Goal: Transaction & Acquisition: Purchase product/service

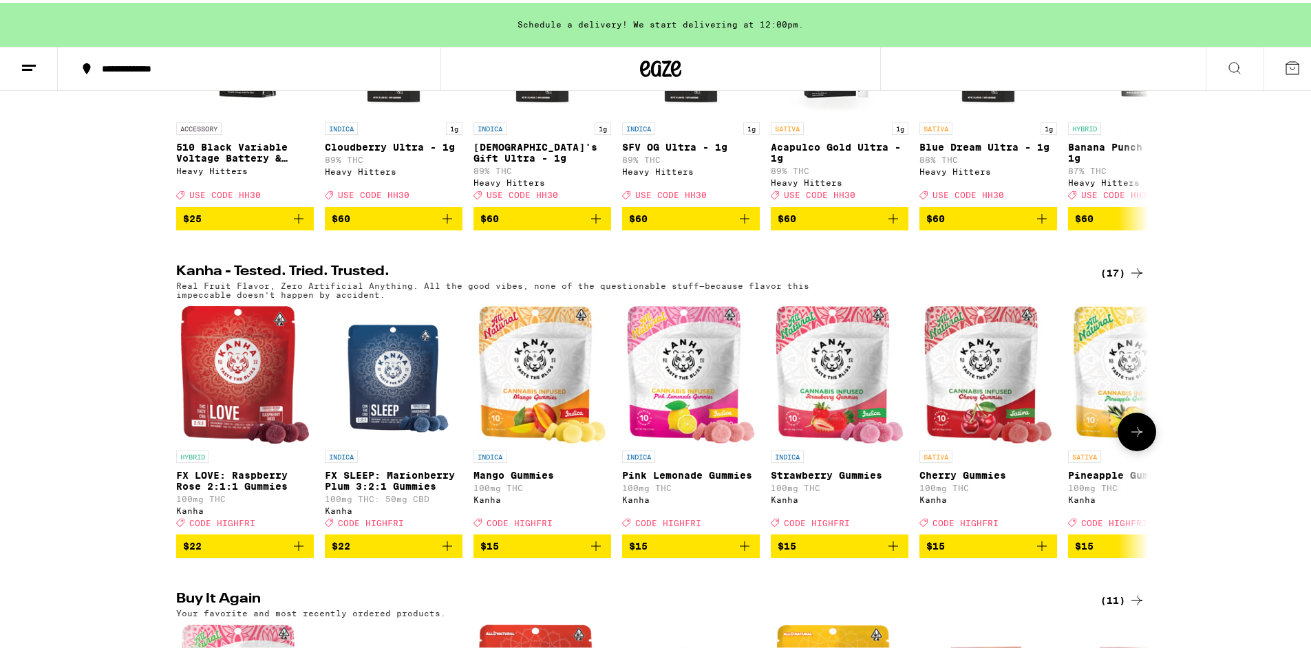
scroll to position [688, 0]
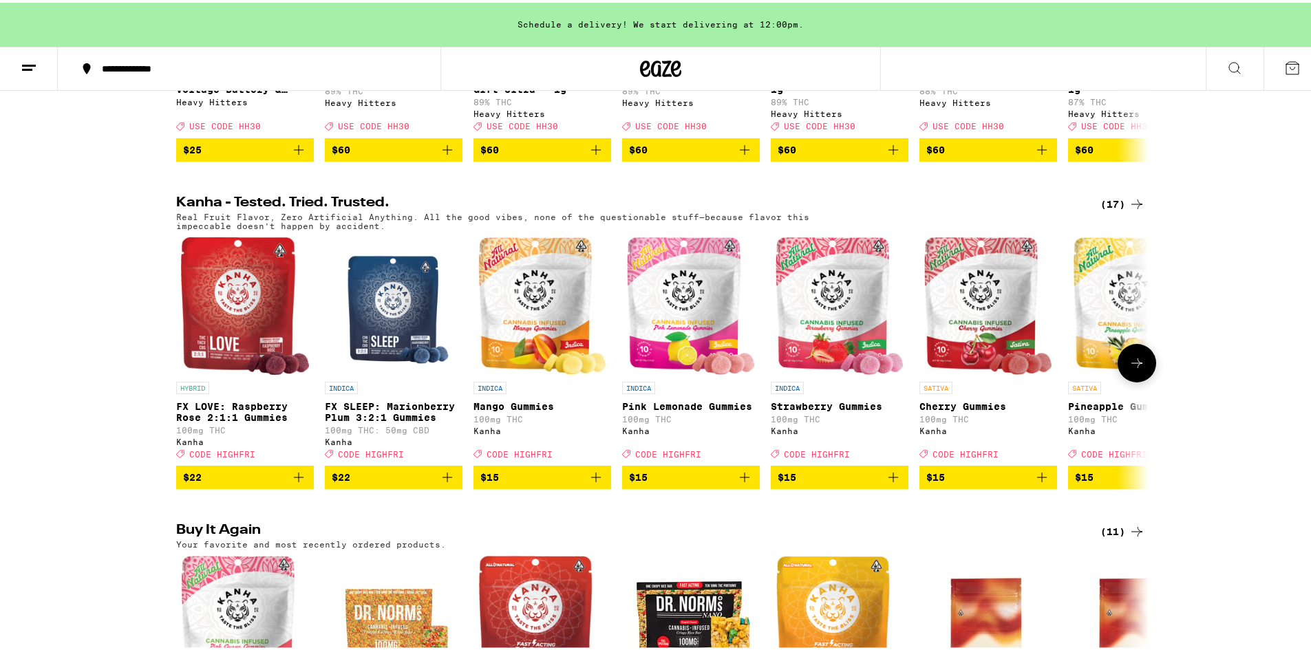
click at [1139, 369] on icon at bounding box center [1136, 360] width 17 height 17
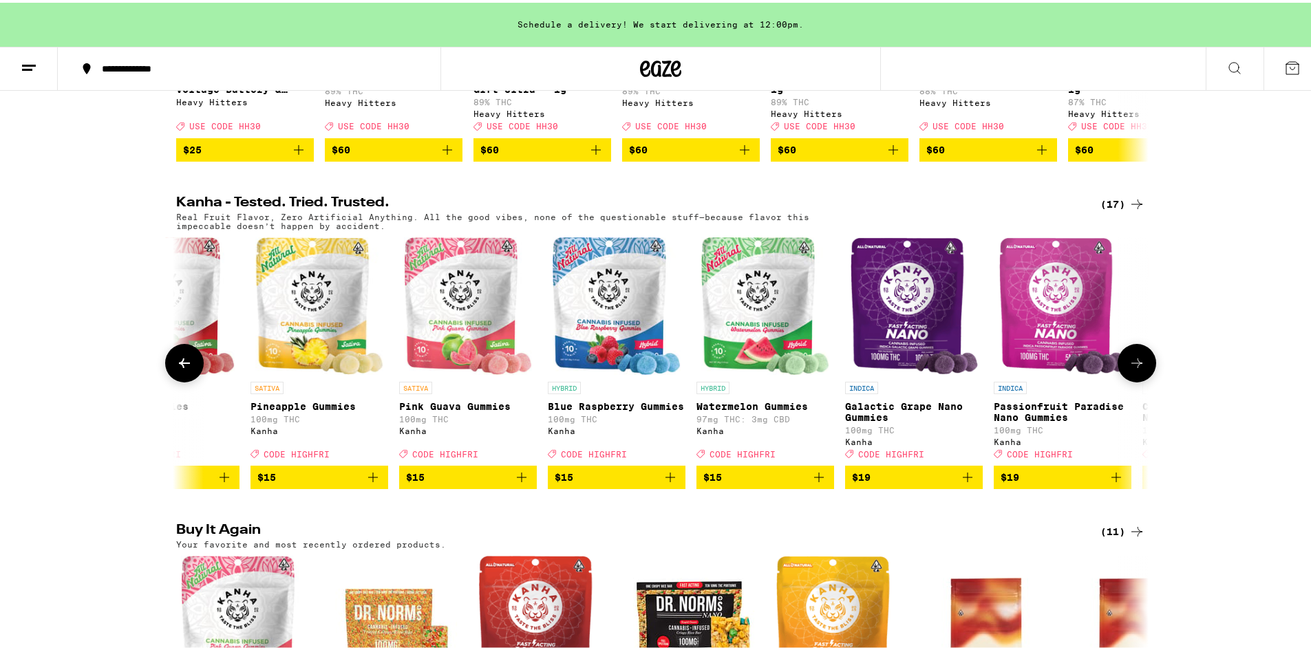
scroll to position [0, 819]
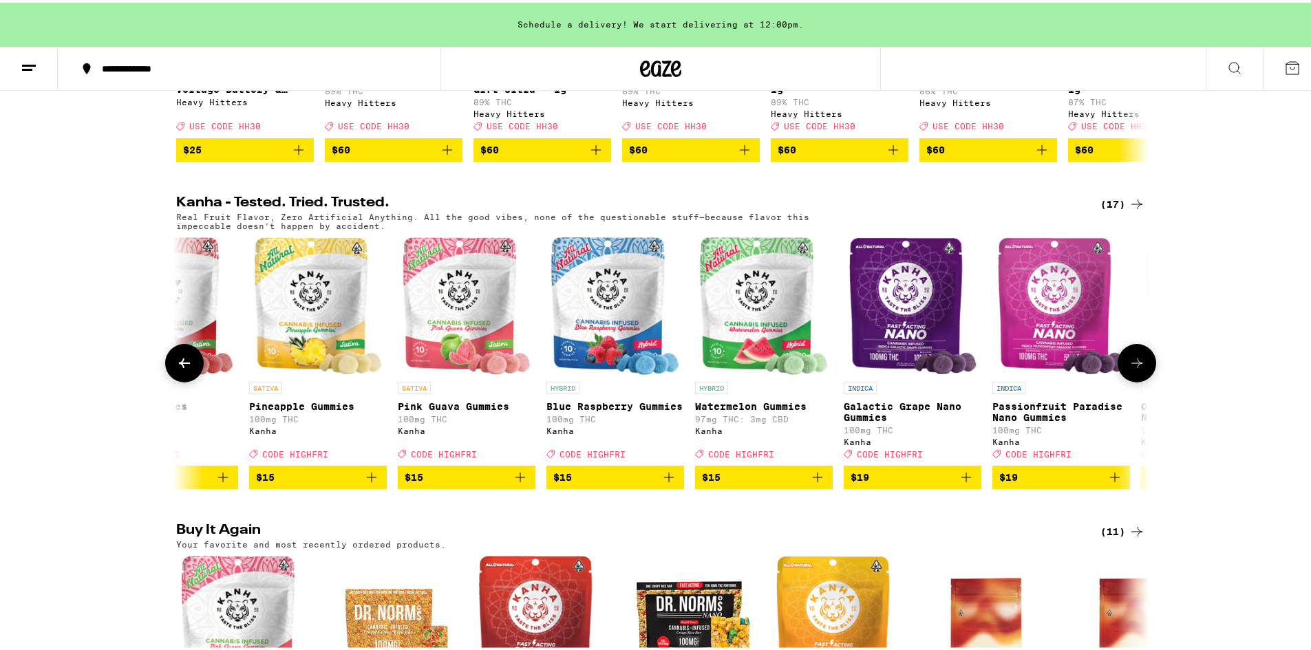
click at [516, 483] on icon "Add to bag" at bounding box center [520, 474] width 17 height 17
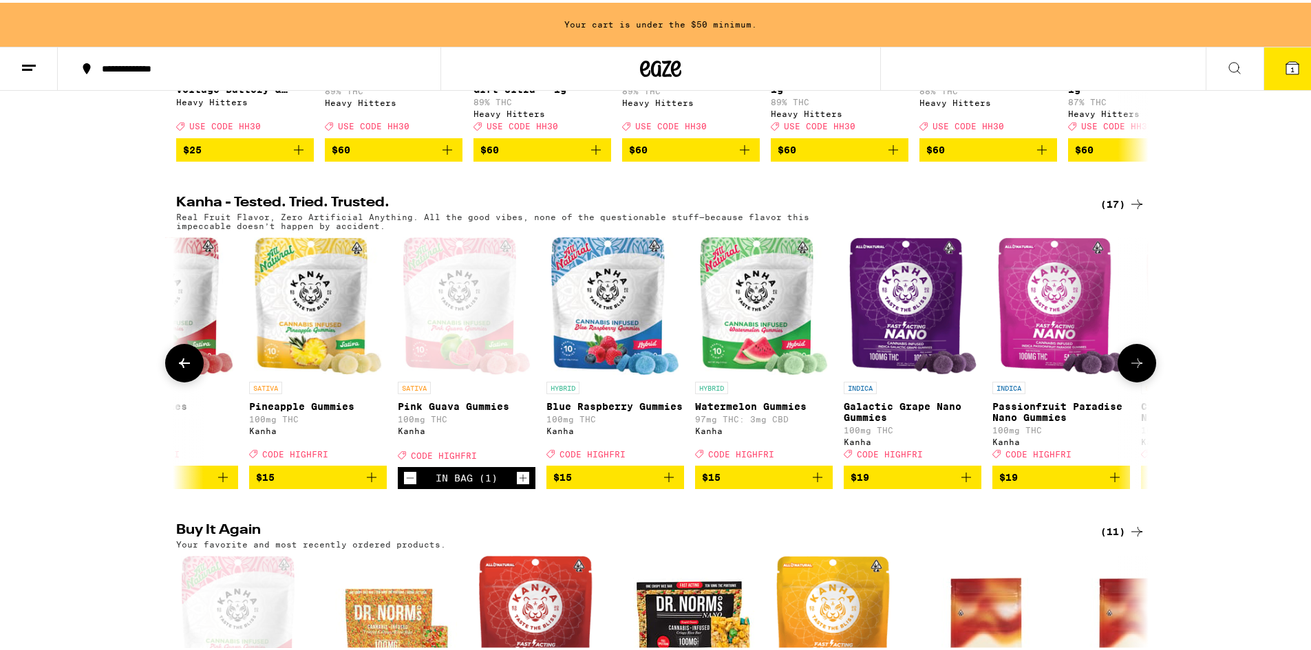
click at [517, 484] on icon "Increment" at bounding box center [523, 475] width 12 height 17
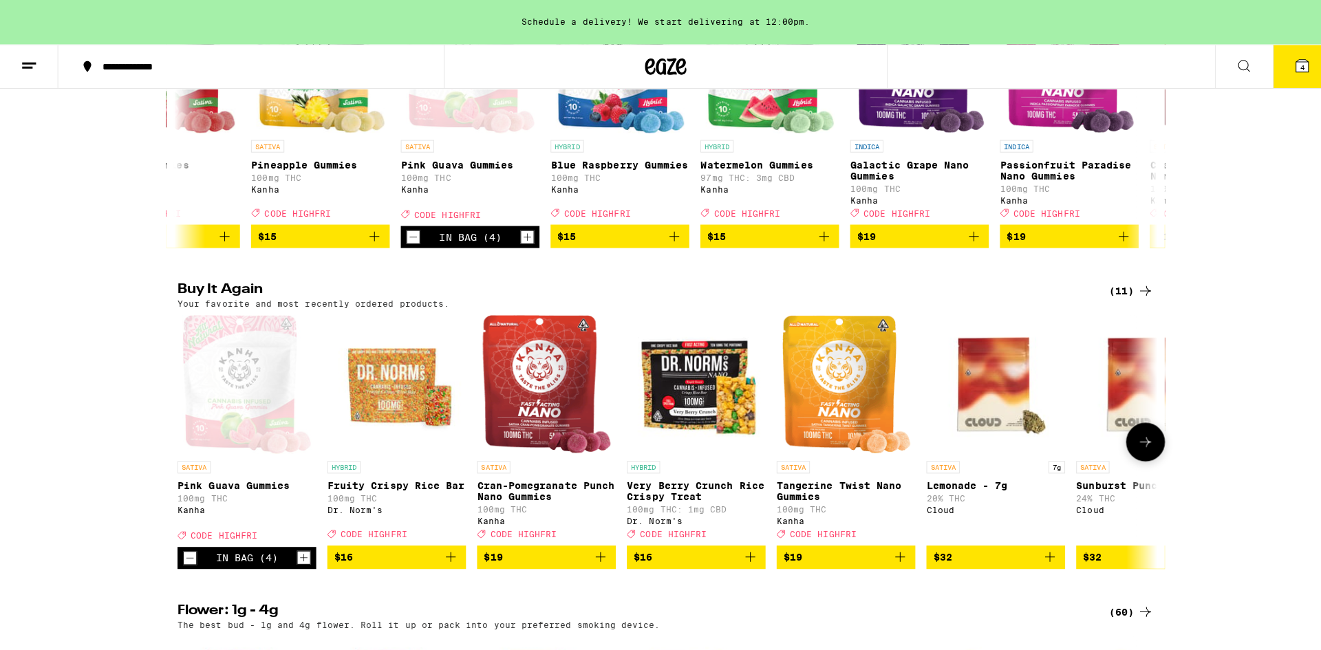
scroll to position [963, 0]
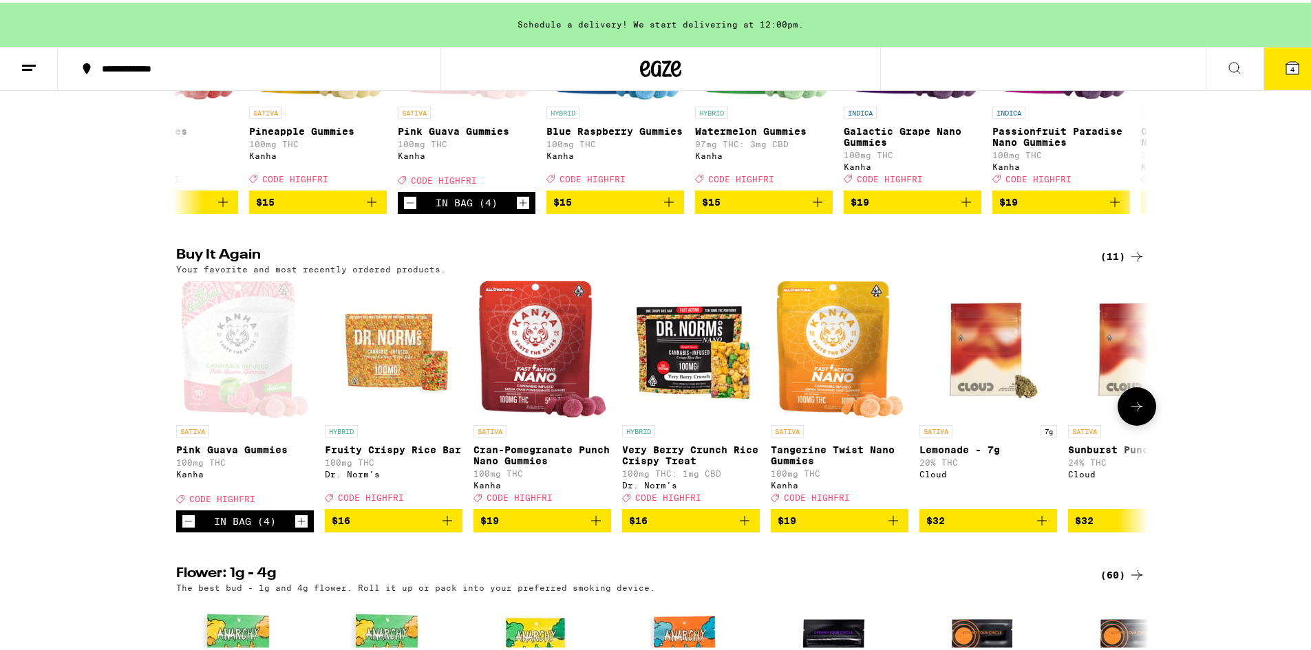
click at [600, 530] on button "$19" at bounding box center [542, 517] width 138 height 23
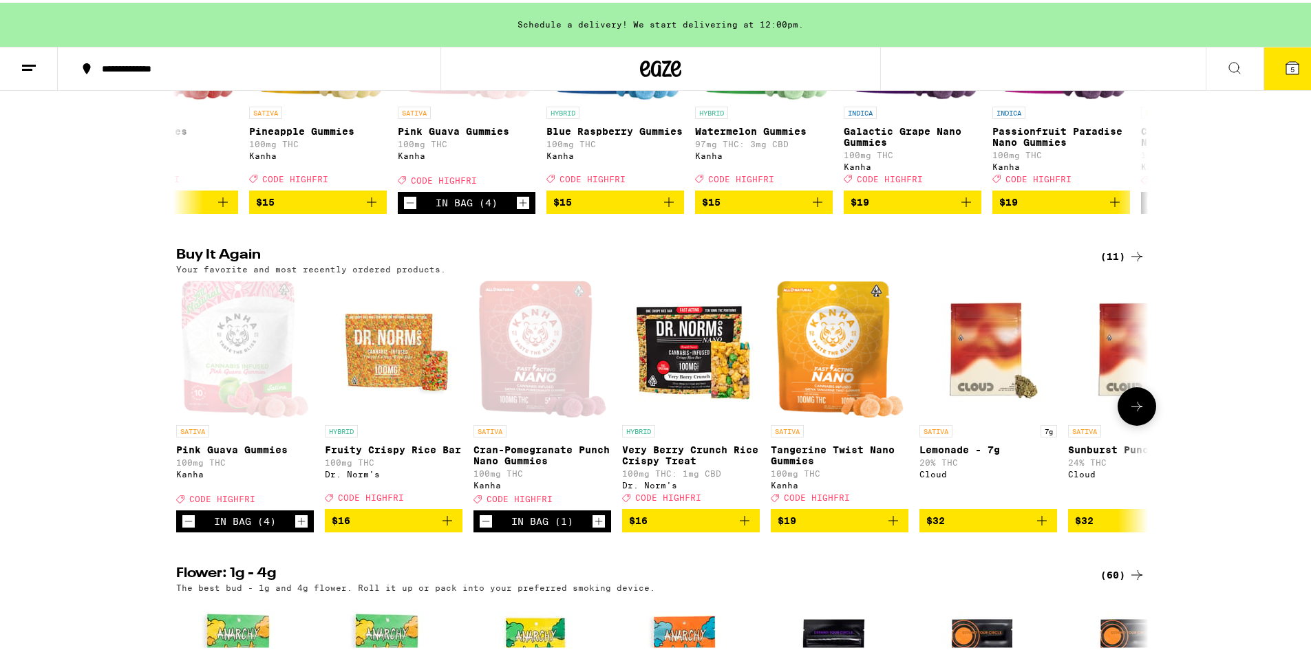
click at [595, 527] on icon "Increment" at bounding box center [598, 519] width 12 height 17
click at [595, 523] on icon "Increment" at bounding box center [599, 519] width 8 height 8
click at [444, 526] on icon "Add to bag" at bounding box center [447, 518] width 17 height 17
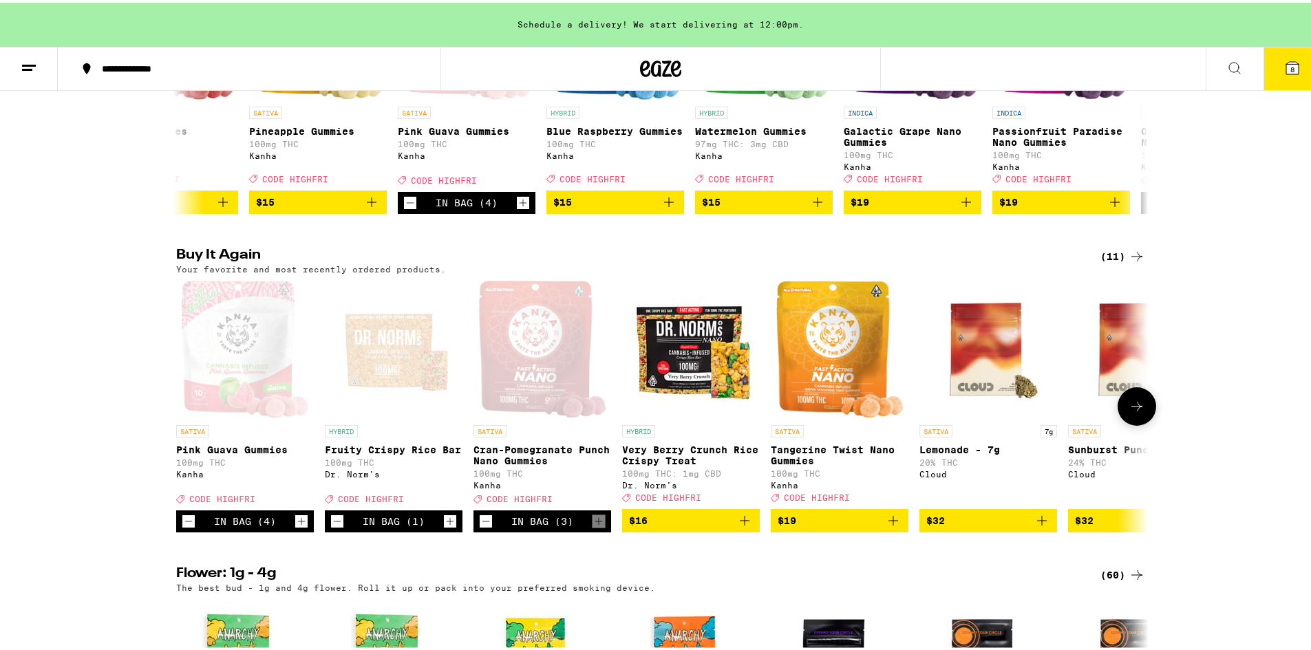
click at [445, 527] on icon "Increment" at bounding box center [450, 519] width 12 height 17
click at [1286, 61] on icon at bounding box center [1292, 65] width 12 height 12
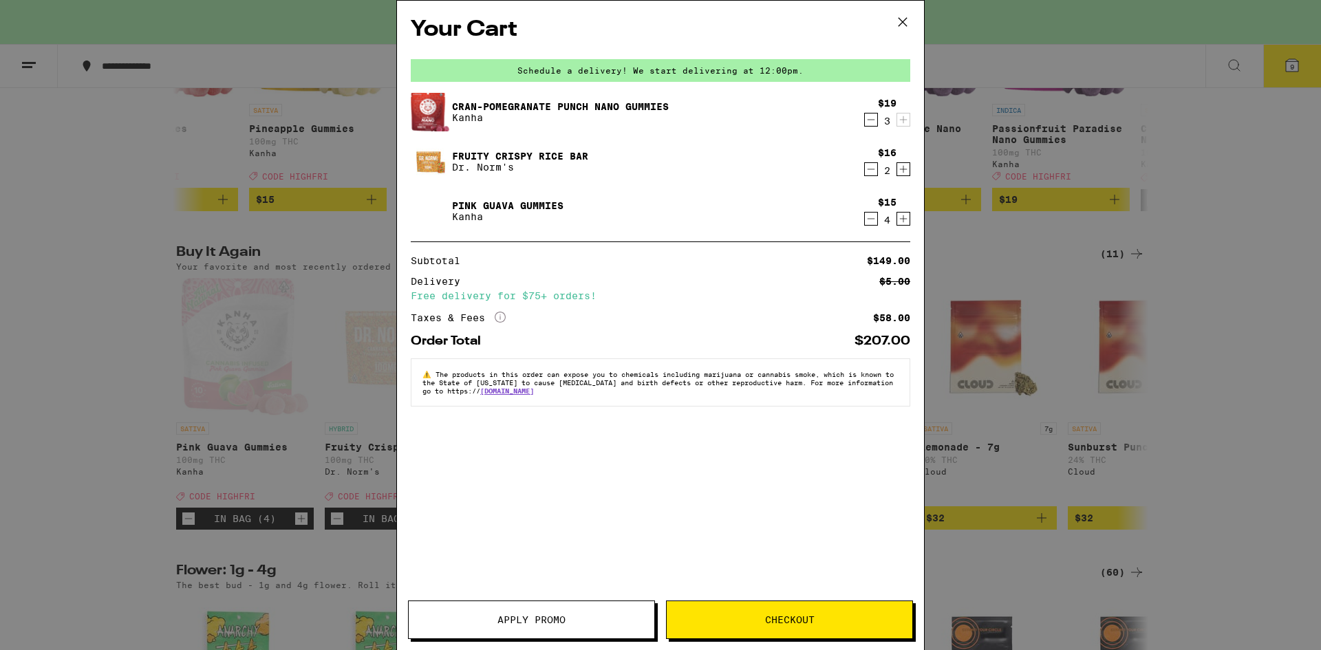
click at [870, 122] on icon "Decrement" at bounding box center [871, 119] width 12 height 17
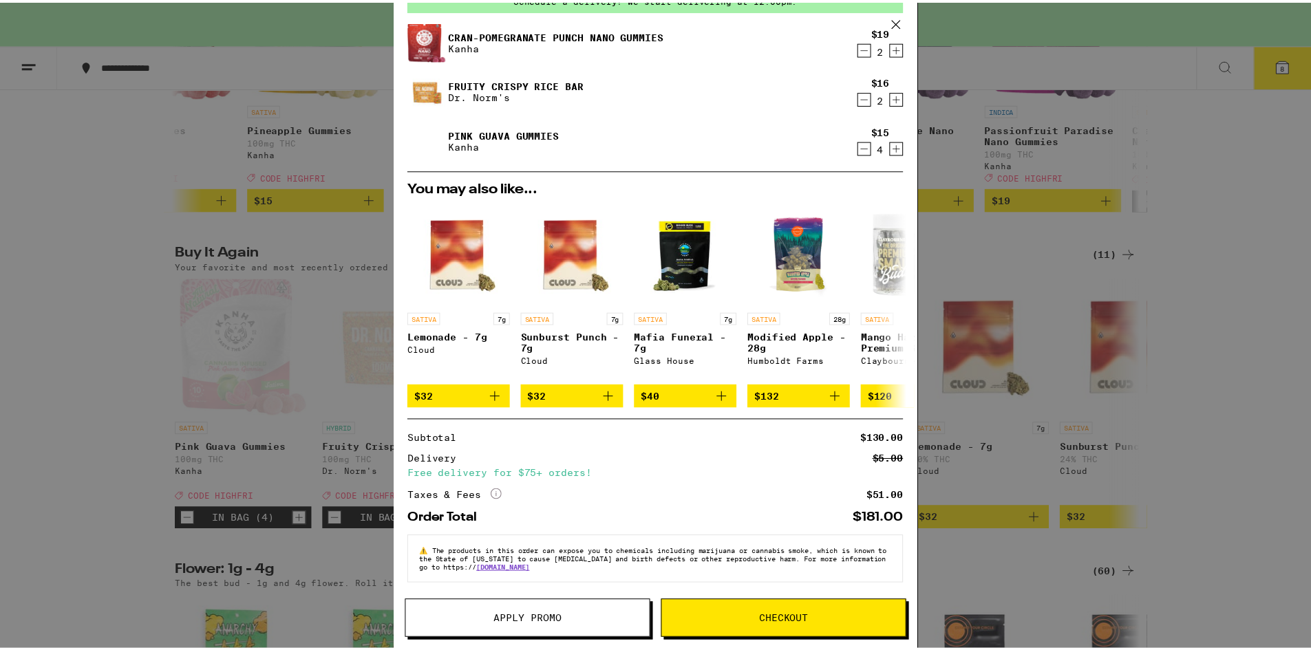
scroll to position [82, 0]
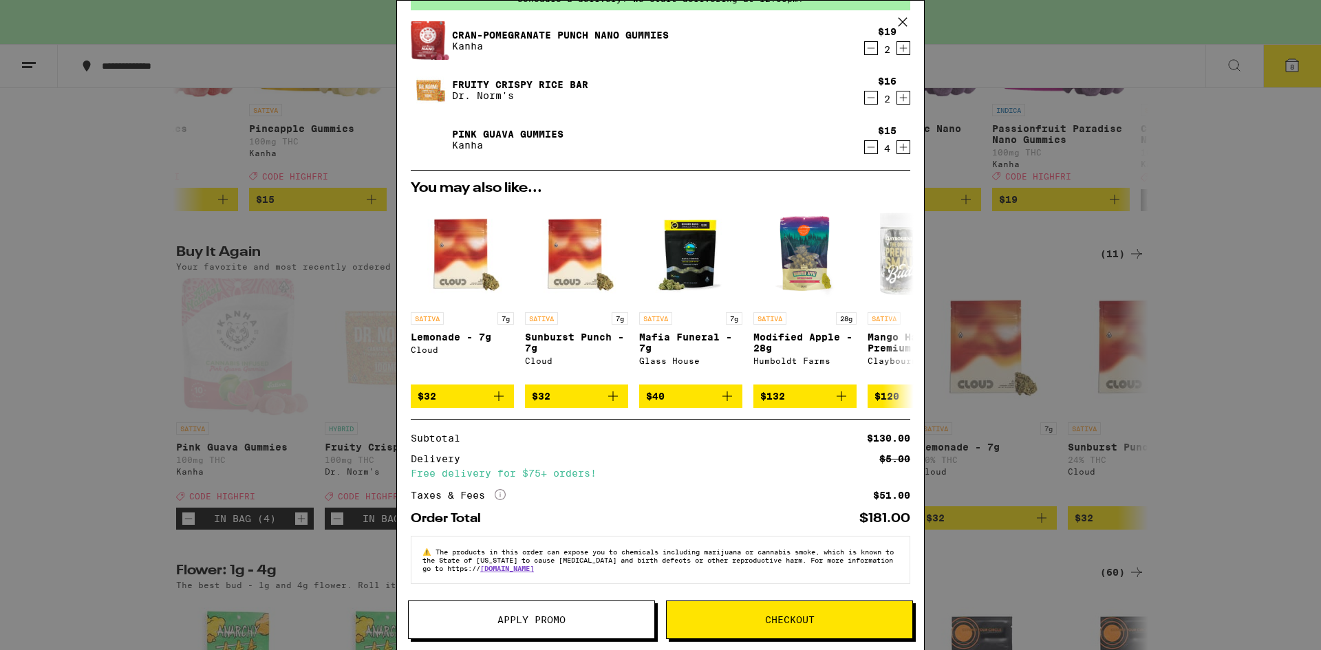
click at [494, 614] on button "Apply Promo" at bounding box center [531, 620] width 247 height 39
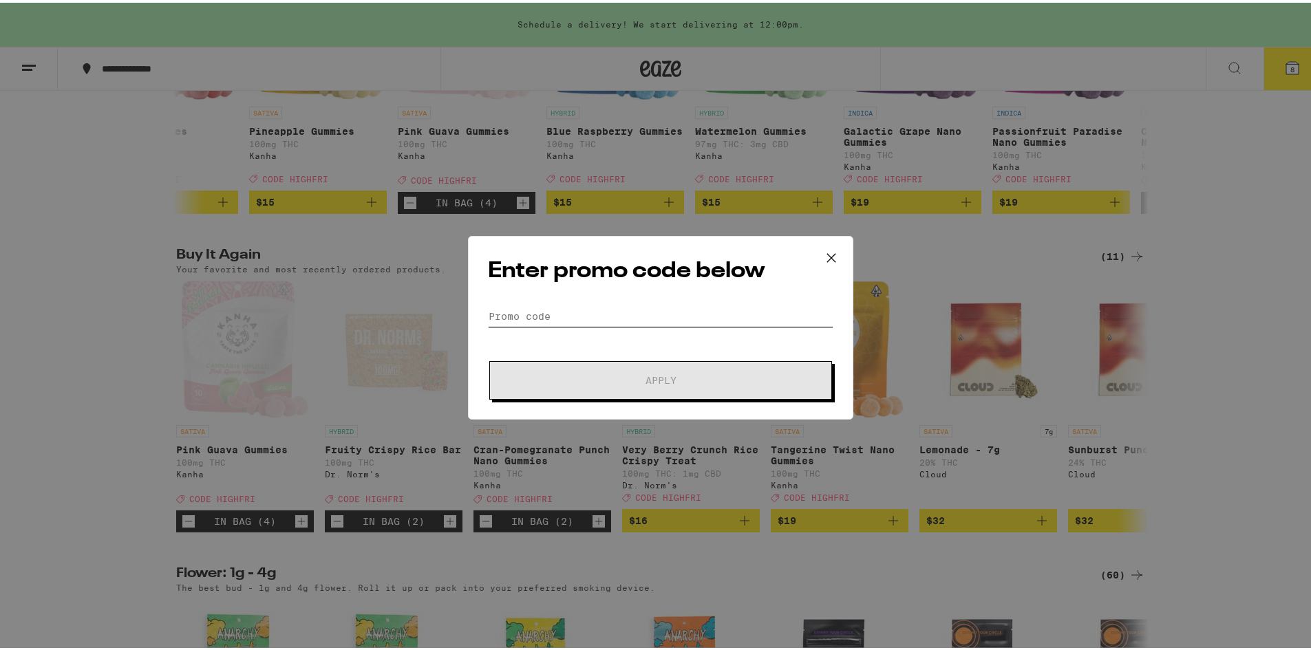
click at [515, 319] on input "Promo Code" at bounding box center [660, 313] width 345 height 21
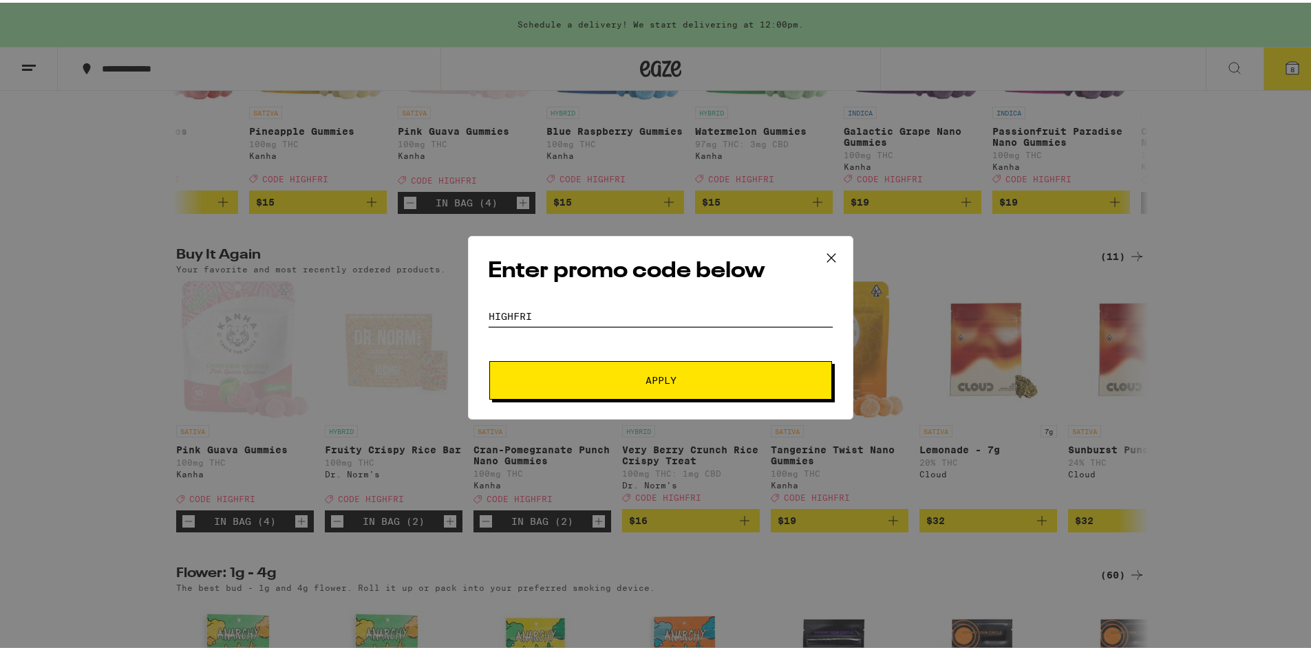
type input "HIGHFRI"
click at [590, 376] on span "Apply" at bounding box center [661, 378] width 248 height 10
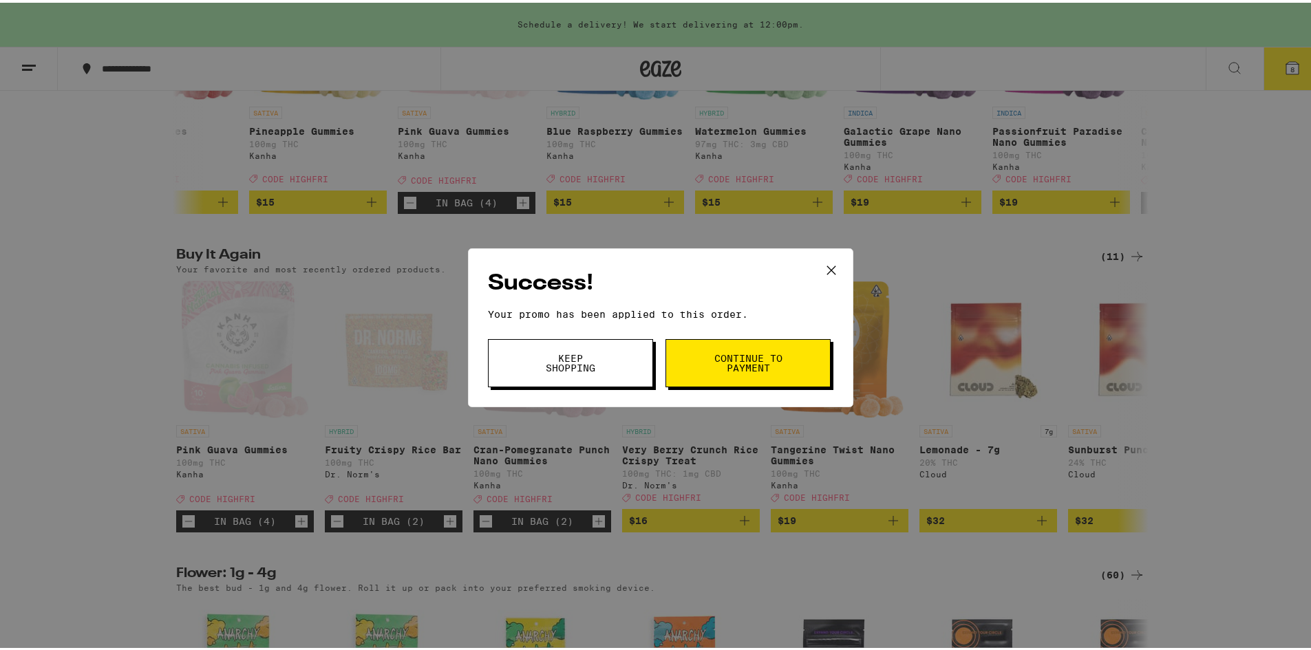
click at [693, 354] on button "Continue to payment" at bounding box center [747, 360] width 165 height 48
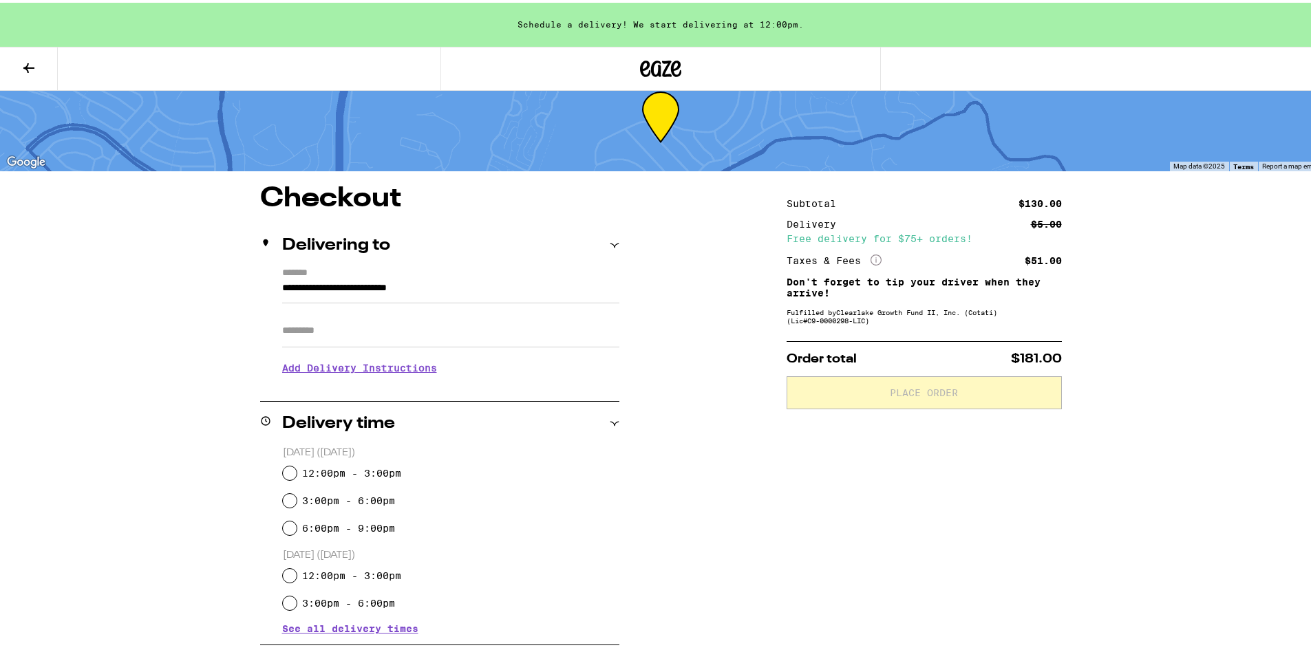
scroll to position [206, 0]
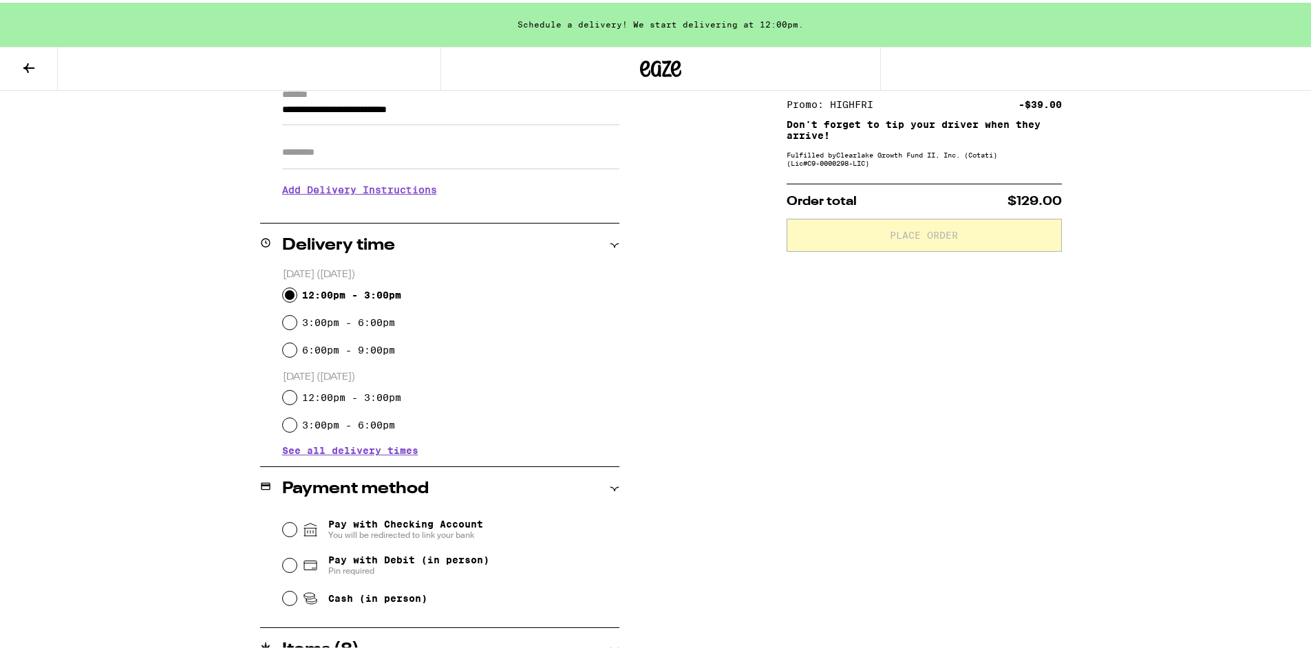
click at [283, 289] on input "12:00pm - 3:00pm" at bounding box center [290, 293] width 14 height 14
radio input "true"
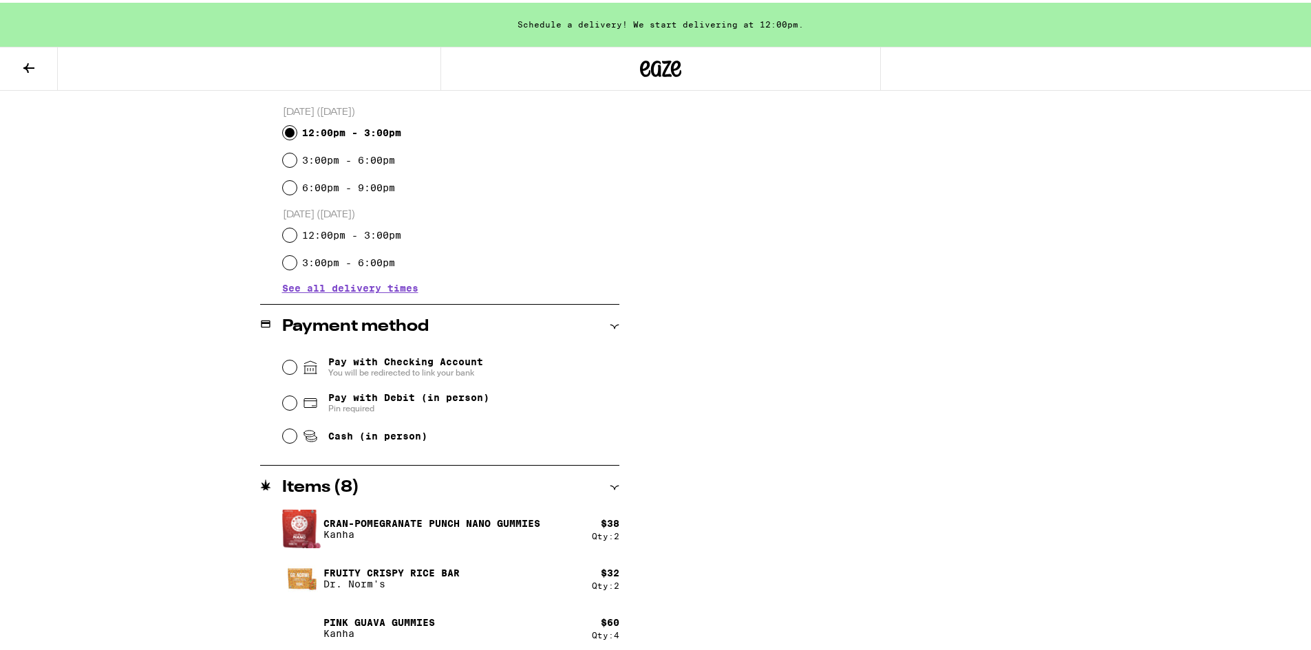
scroll to position [375, 0]
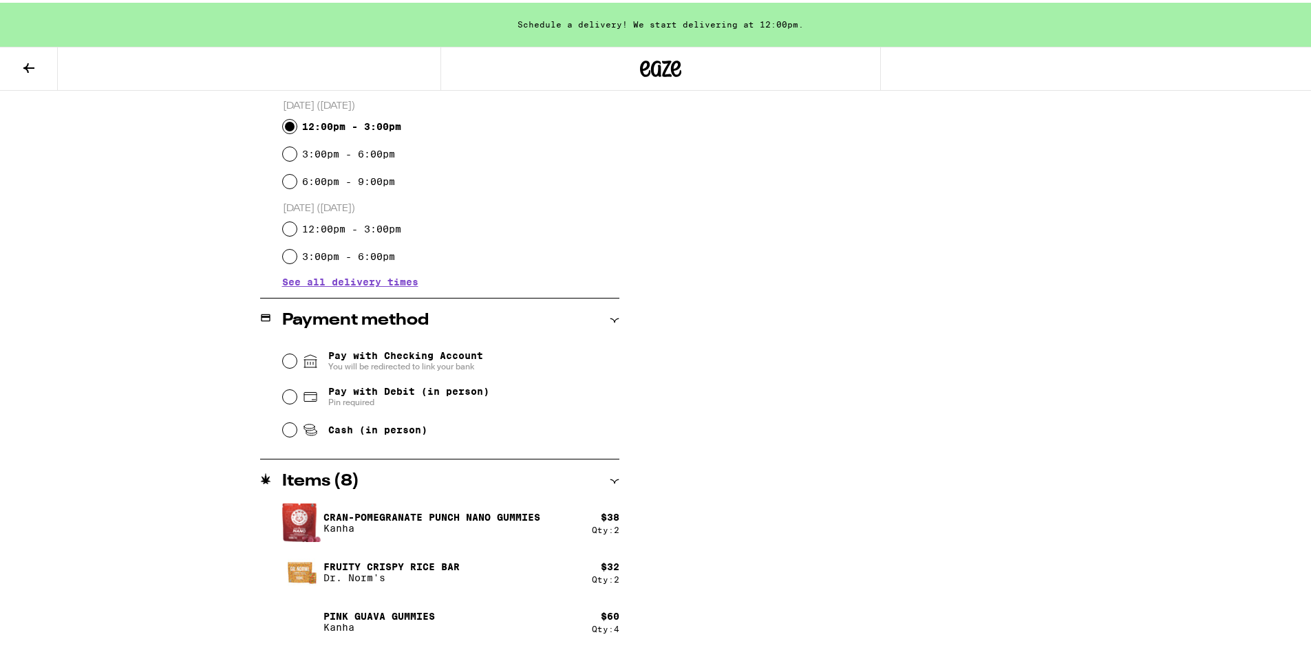
click at [284, 388] on div "Pay with Debit (in person) Pin required" at bounding box center [451, 394] width 336 height 36
click at [286, 392] on input "Pay with Debit (in person) Pin required" at bounding box center [290, 394] width 14 height 14
radio input "true"
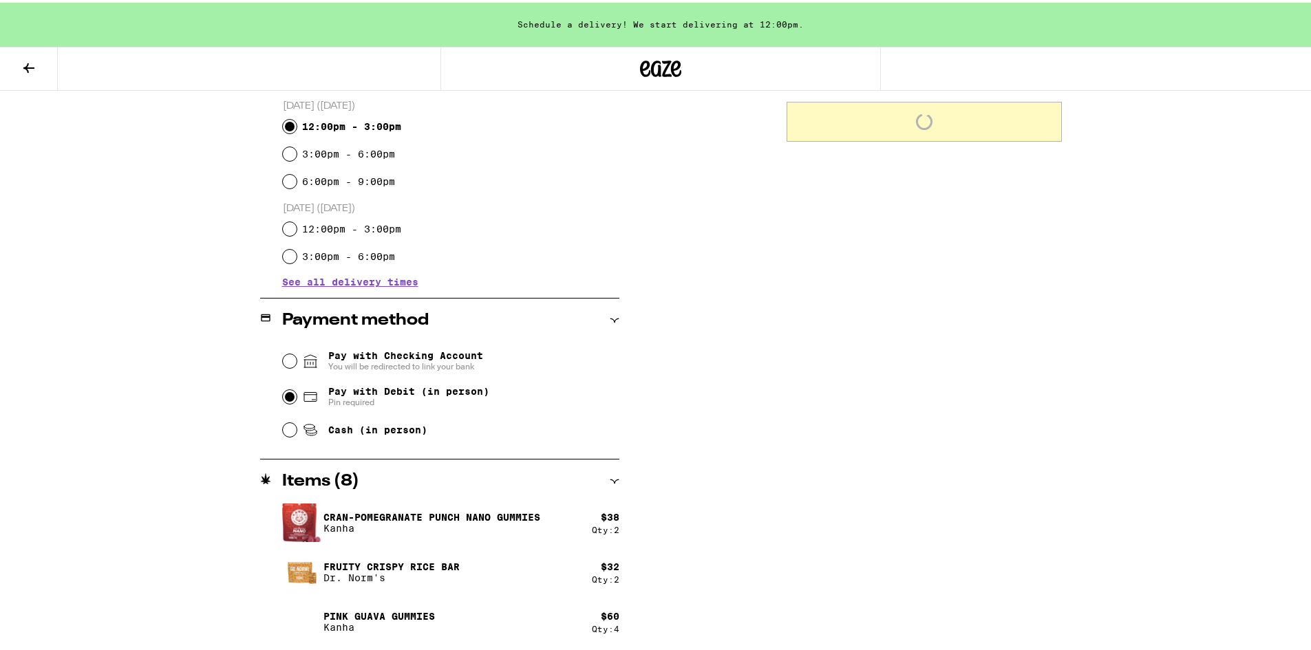
click at [904, 486] on div "Subtotal $130.00 Delivery $5.00 Free delivery for $75+ orders! Taxes & Fees Mor…" at bounding box center [923, 243] width 275 height 815
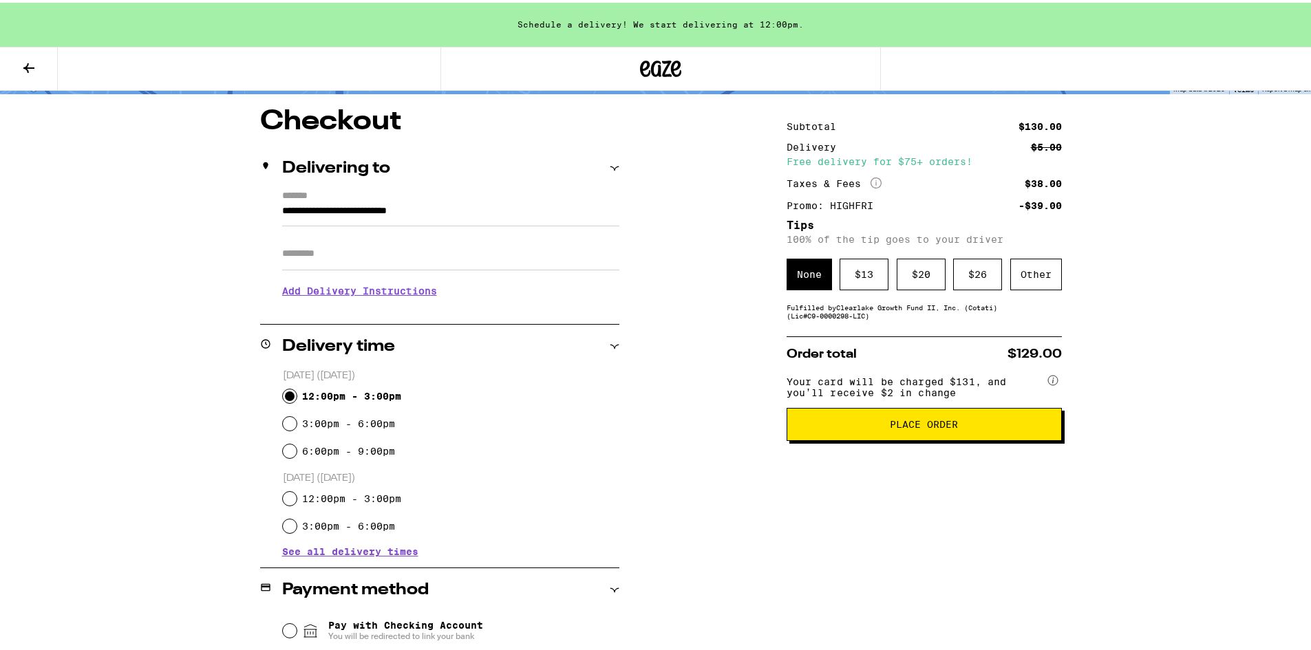
scroll to position [100, 0]
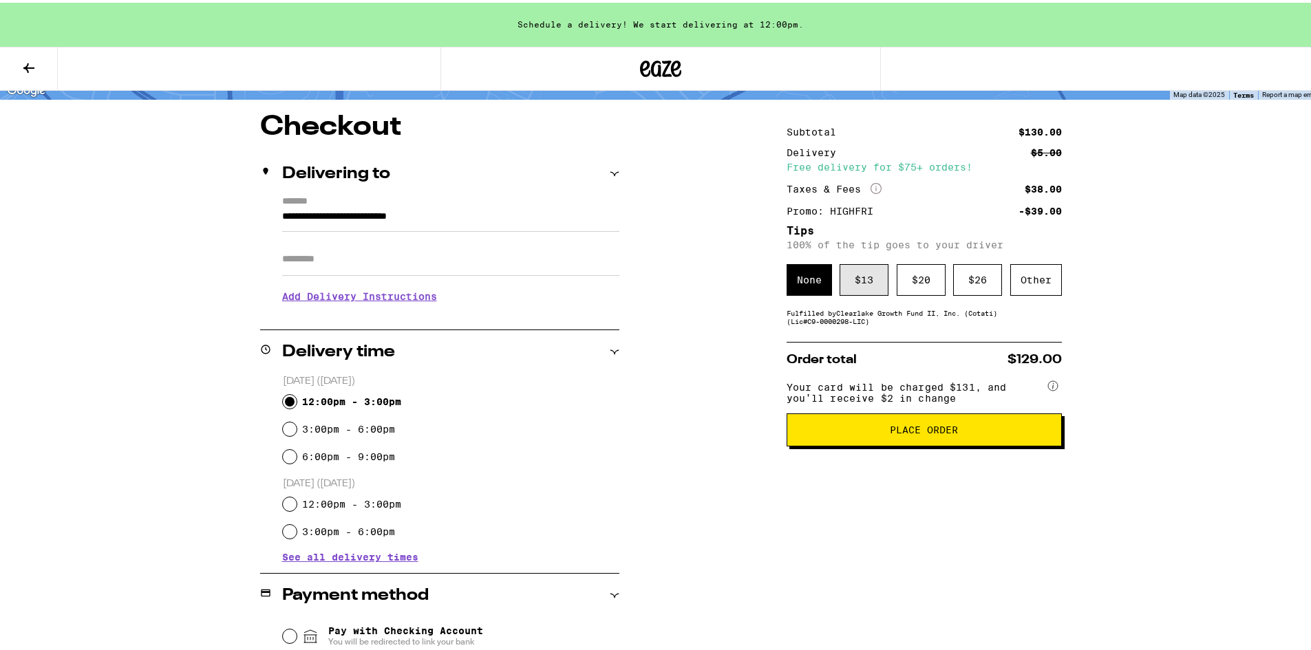
click at [869, 279] on div "$ 13" at bounding box center [863, 277] width 49 height 32
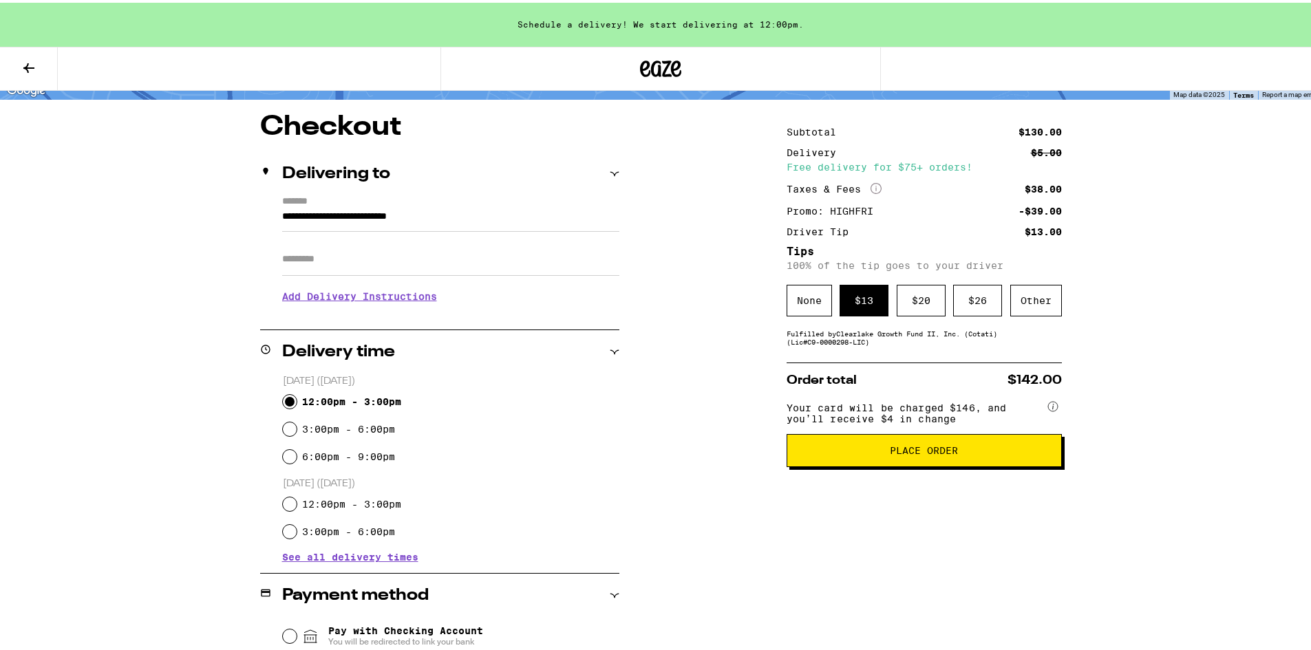
click at [909, 449] on span "Place Order" at bounding box center [924, 448] width 68 height 10
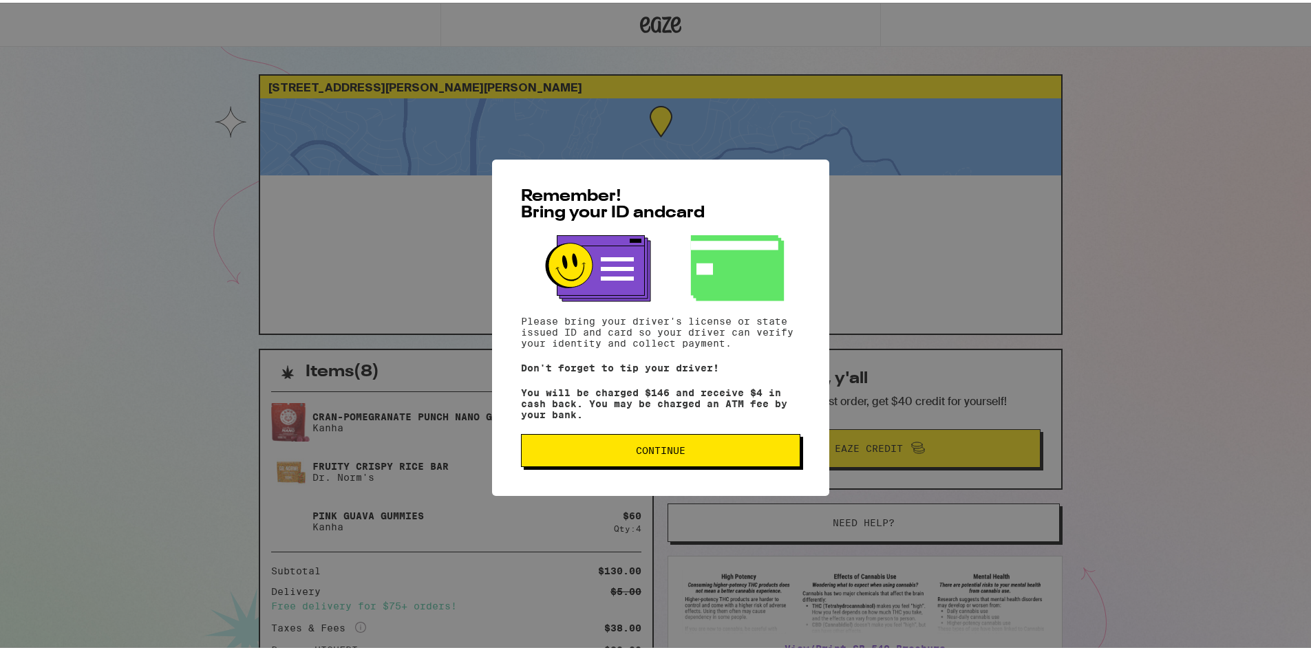
click at [687, 460] on button "Continue" at bounding box center [660, 447] width 279 height 33
